Goal: Find specific page/section: Find specific page/section

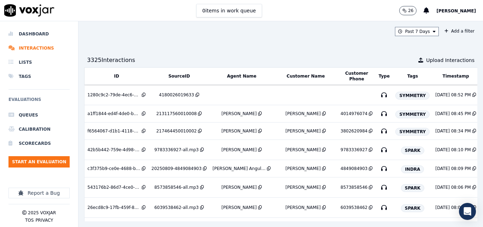
scroll to position [35, 0]
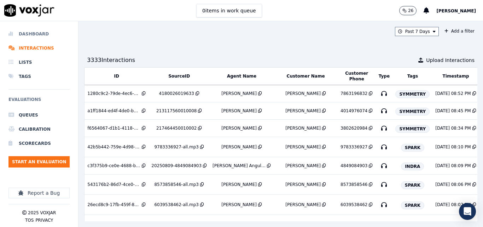
click at [35, 34] on li "Dashboard" at bounding box center [38, 34] width 61 height 14
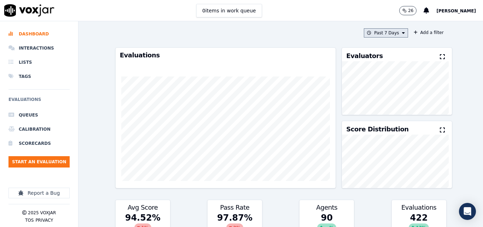
click at [386, 32] on button "Past 7 Days" at bounding box center [386, 32] width 44 height 9
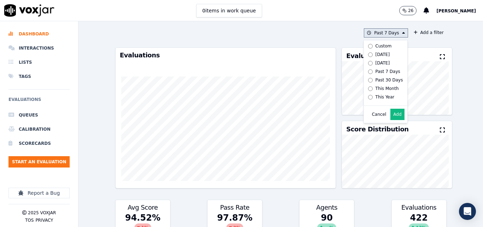
click at [376, 53] on div "[DATE]" at bounding box center [383, 55] width 15 height 6
click at [391, 119] on button "Add" at bounding box center [398, 114] width 14 height 11
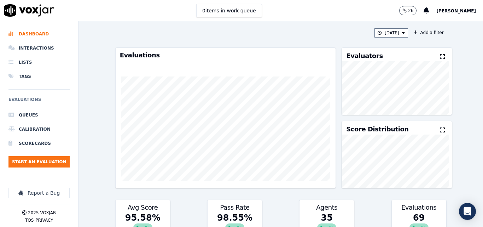
click at [440, 57] on icon at bounding box center [442, 57] width 5 height 6
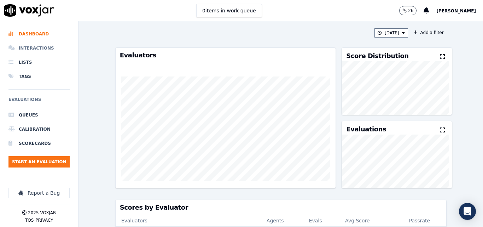
click at [44, 43] on li "Interactions" at bounding box center [38, 48] width 61 height 14
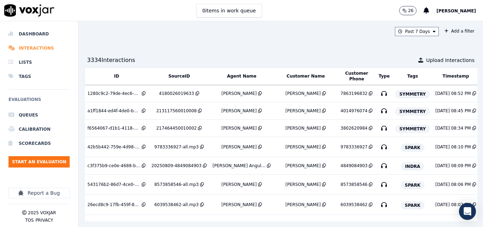
click at [39, 43] on li "Interactions" at bounding box center [38, 48] width 61 height 14
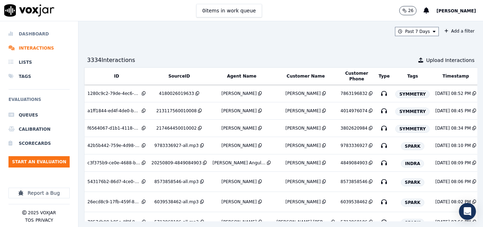
click at [36, 32] on li "Dashboard" at bounding box center [38, 34] width 61 height 14
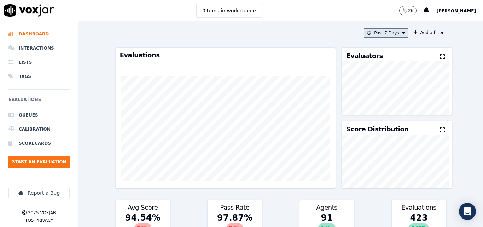
click at [389, 33] on button "Past 7 Days" at bounding box center [386, 32] width 44 height 9
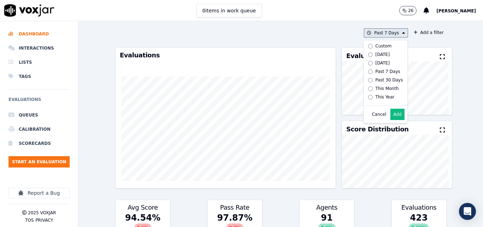
click at [378, 55] on div "Today" at bounding box center [383, 55] width 15 height 6
click at [391, 120] on button "Add" at bounding box center [398, 114] width 14 height 11
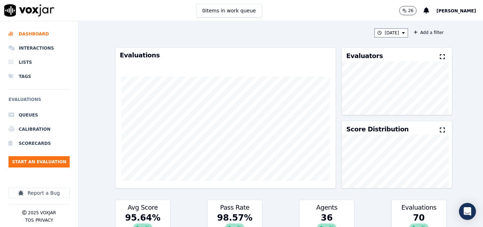
click at [440, 59] on icon at bounding box center [442, 57] width 5 height 6
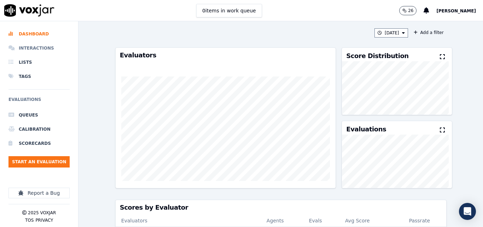
click at [40, 46] on li "Interactions" at bounding box center [38, 48] width 61 height 14
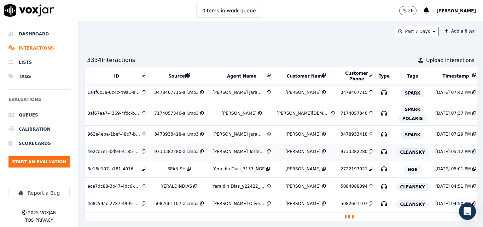
scroll to position [251, 0]
